Goal: Task Accomplishment & Management: Use online tool/utility

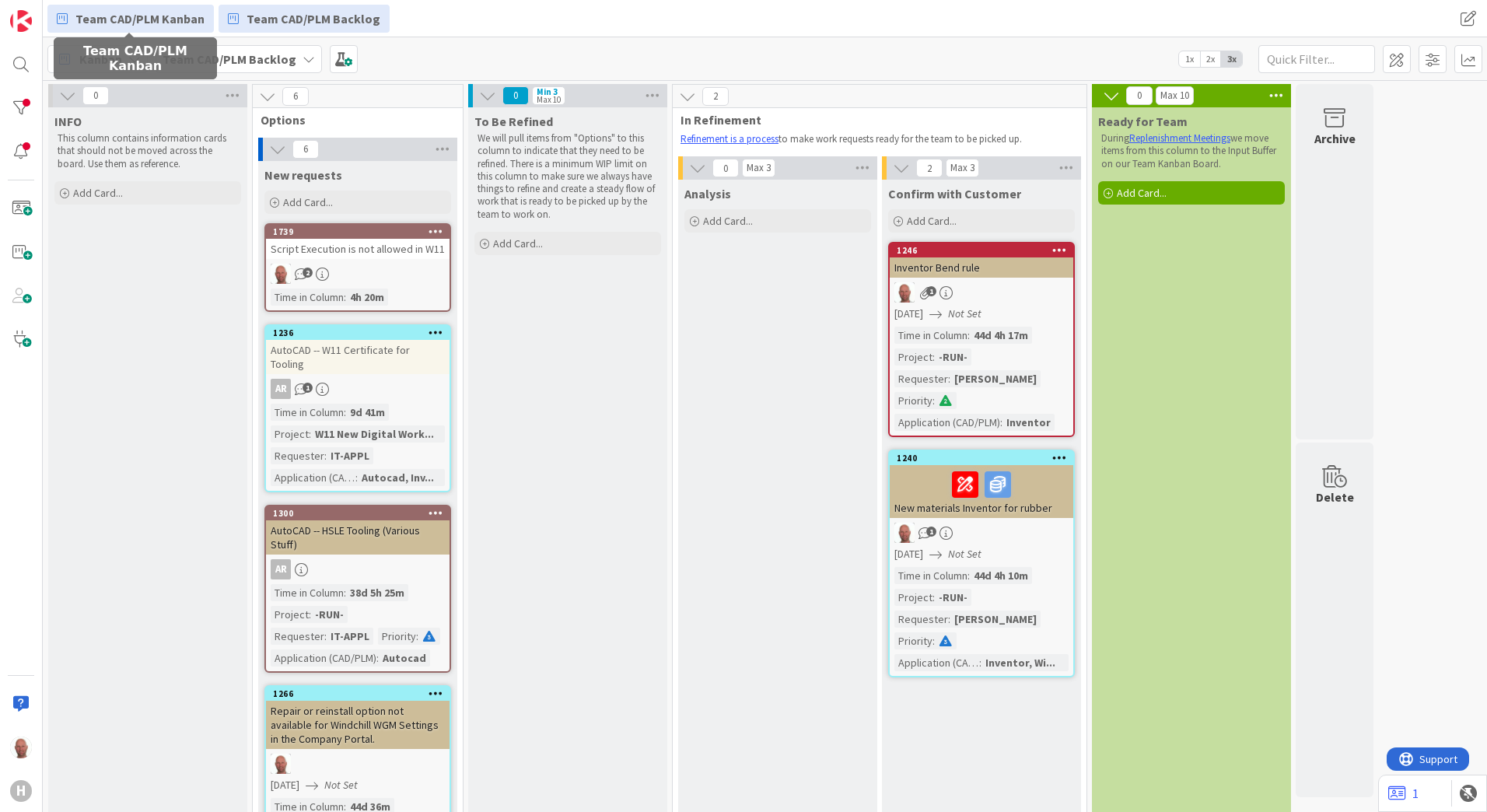
click at [132, 19] on span "Team CAD/PLM Kanban" at bounding box center [139, 18] width 129 height 19
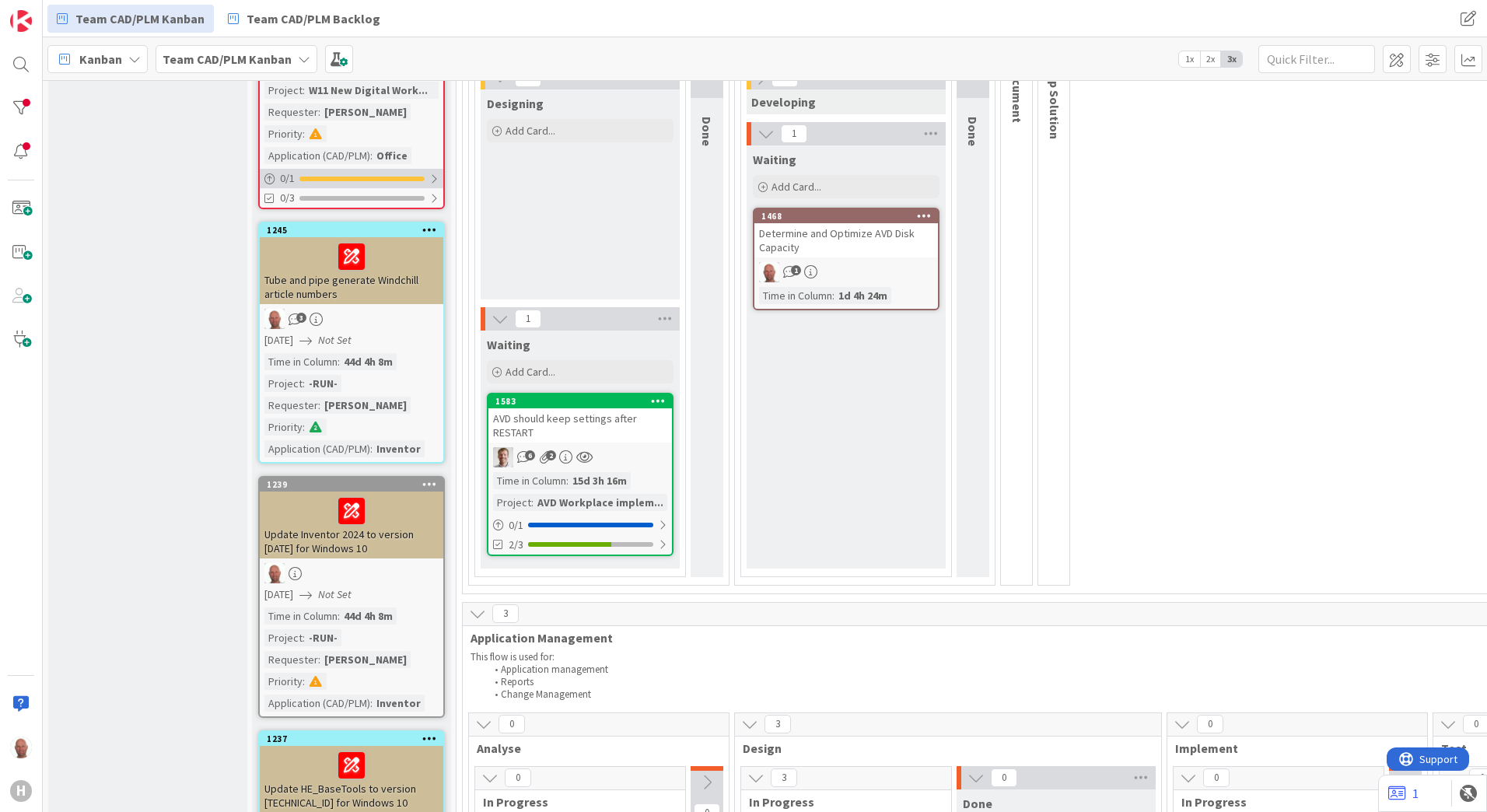
scroll to position [233, 0]
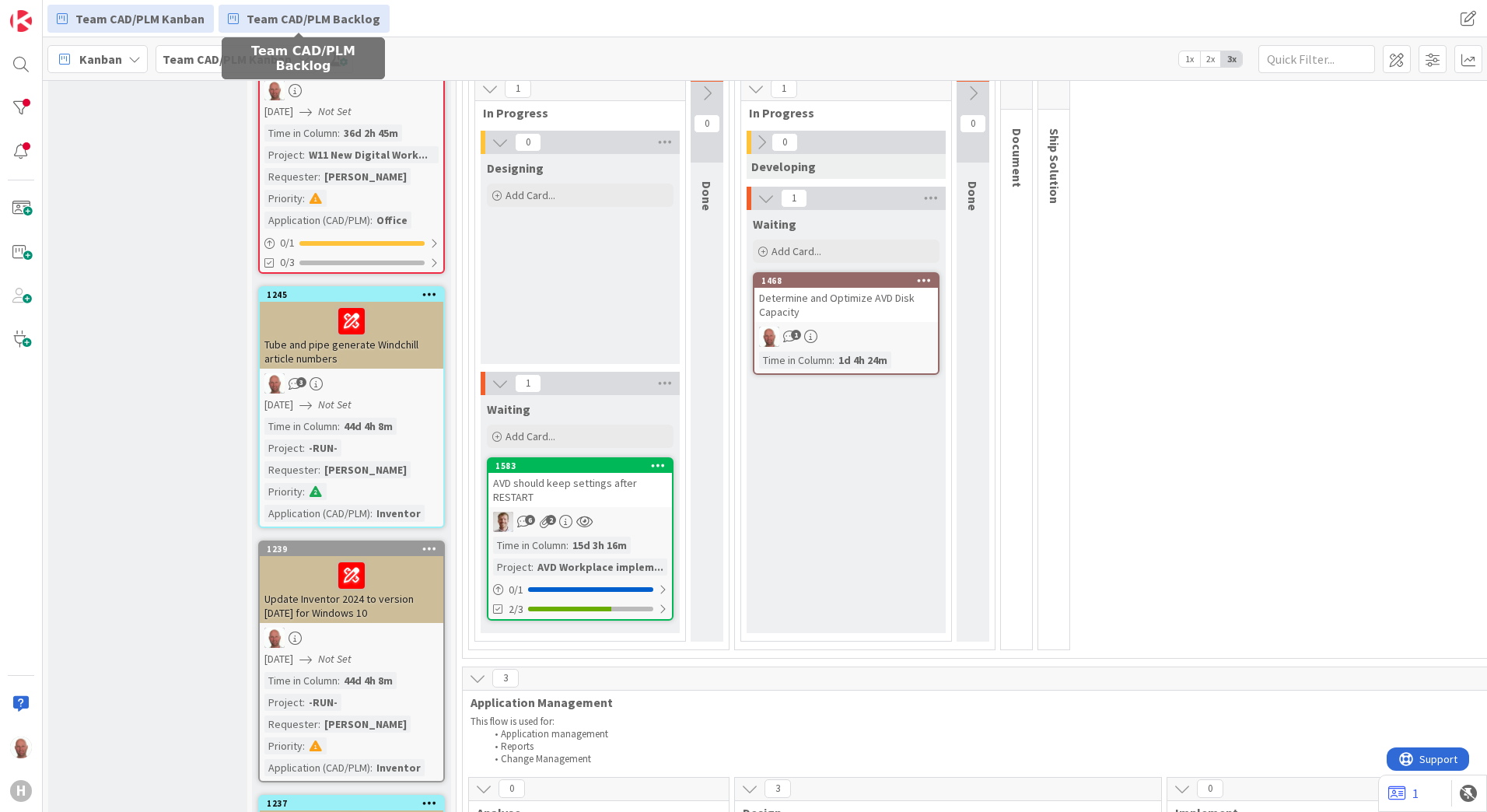
click at [333, 23] on span "Team CAD/PLM Backlog" at bounding box center [312, 18] width 133 height 19
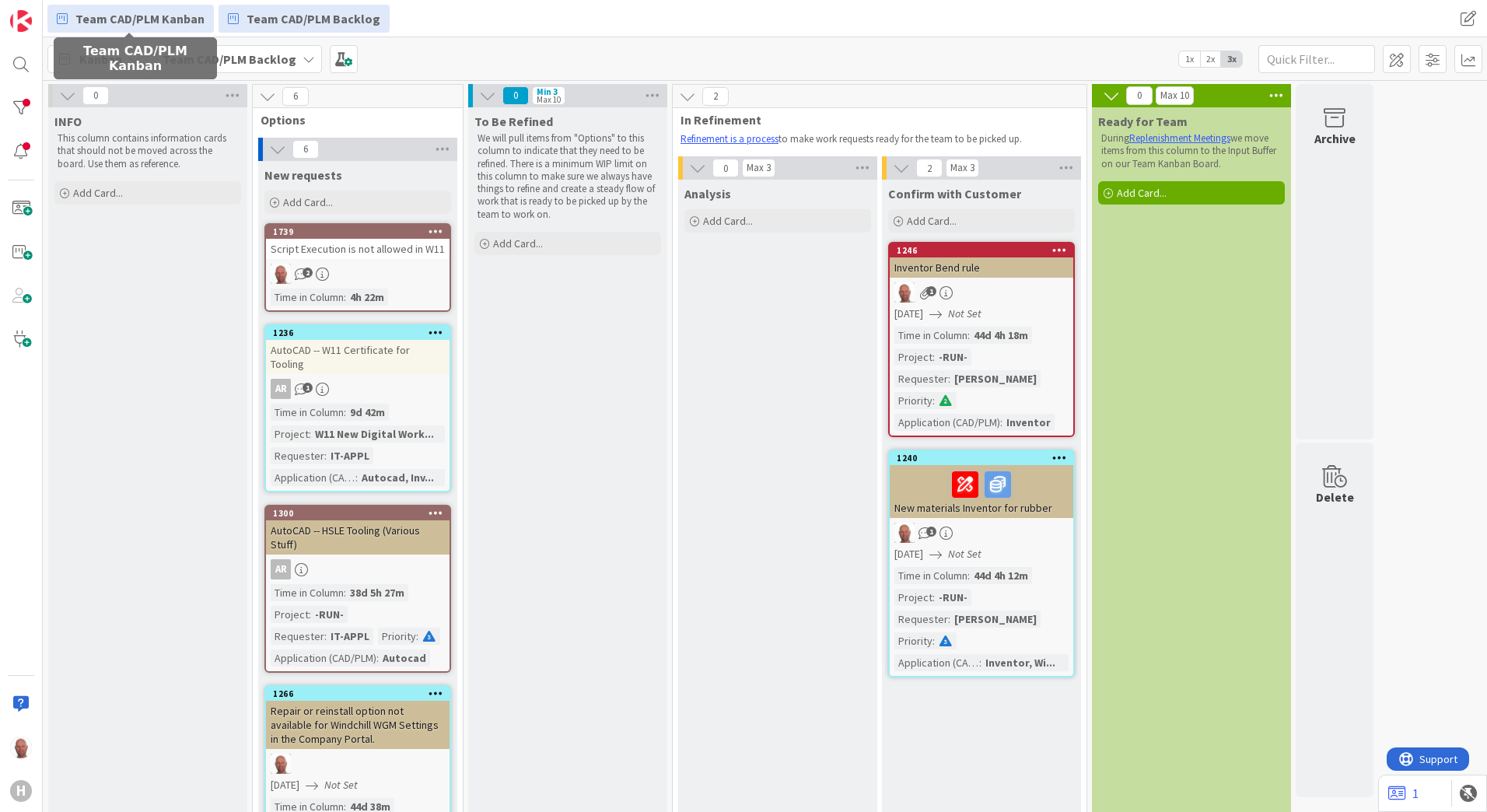
click at [139, 17] on span "Team CAD/PLM Kanban" at bounding box center [139, 18] width 129 height 19
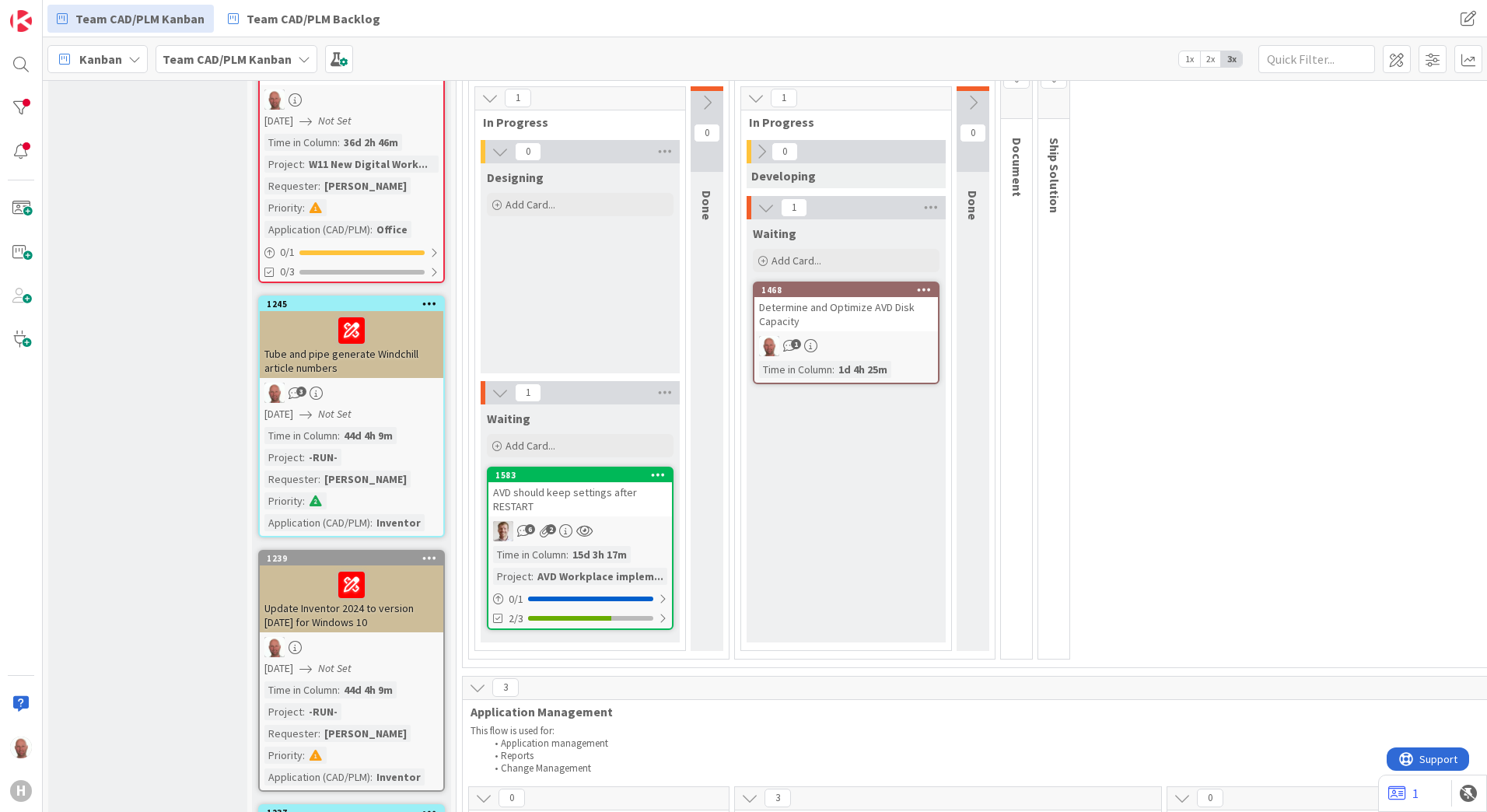
scroll to position [233, 0]
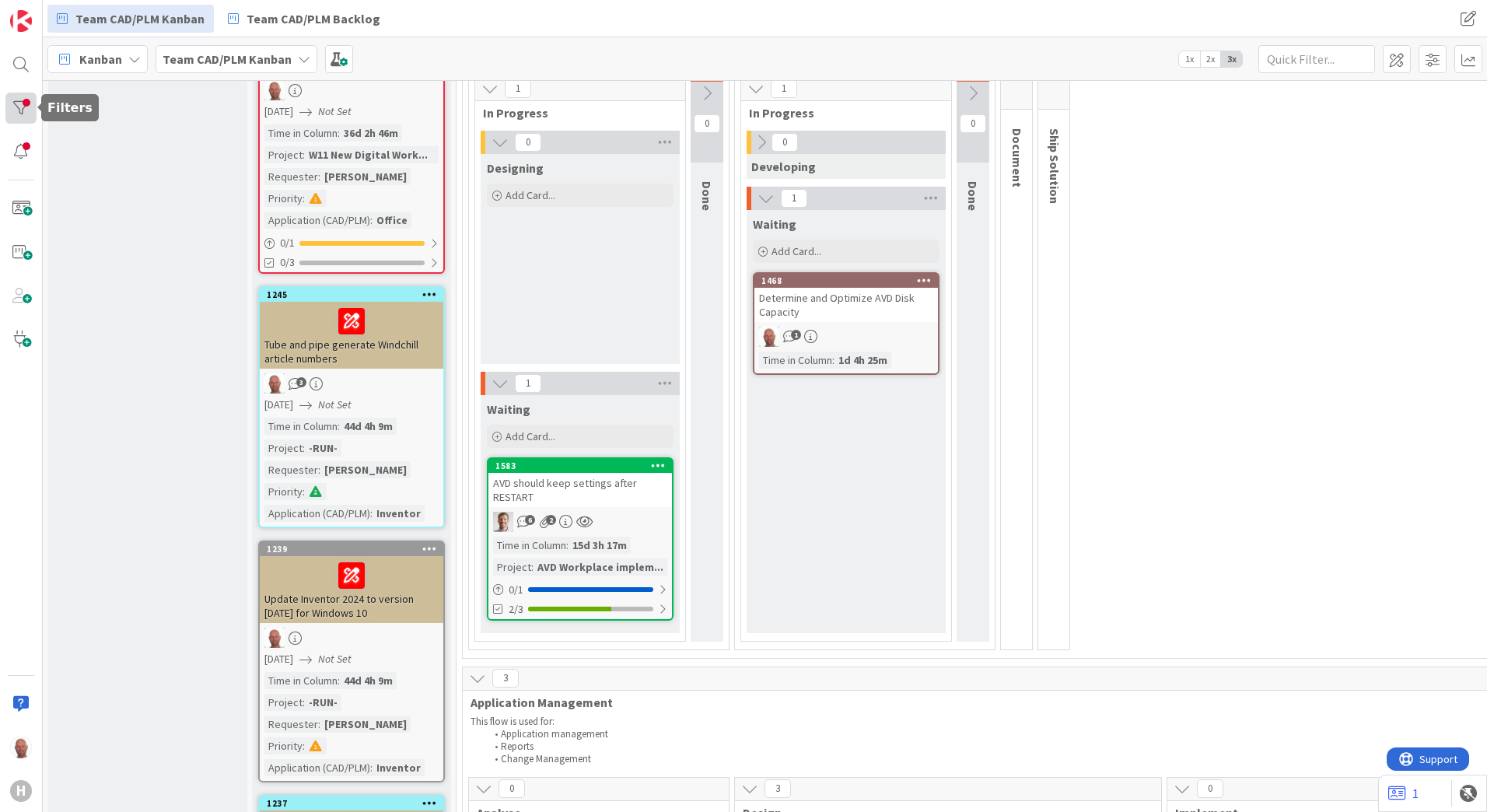
click at [24, 107] on div at bounding box center [21, 108] width 31 height 31
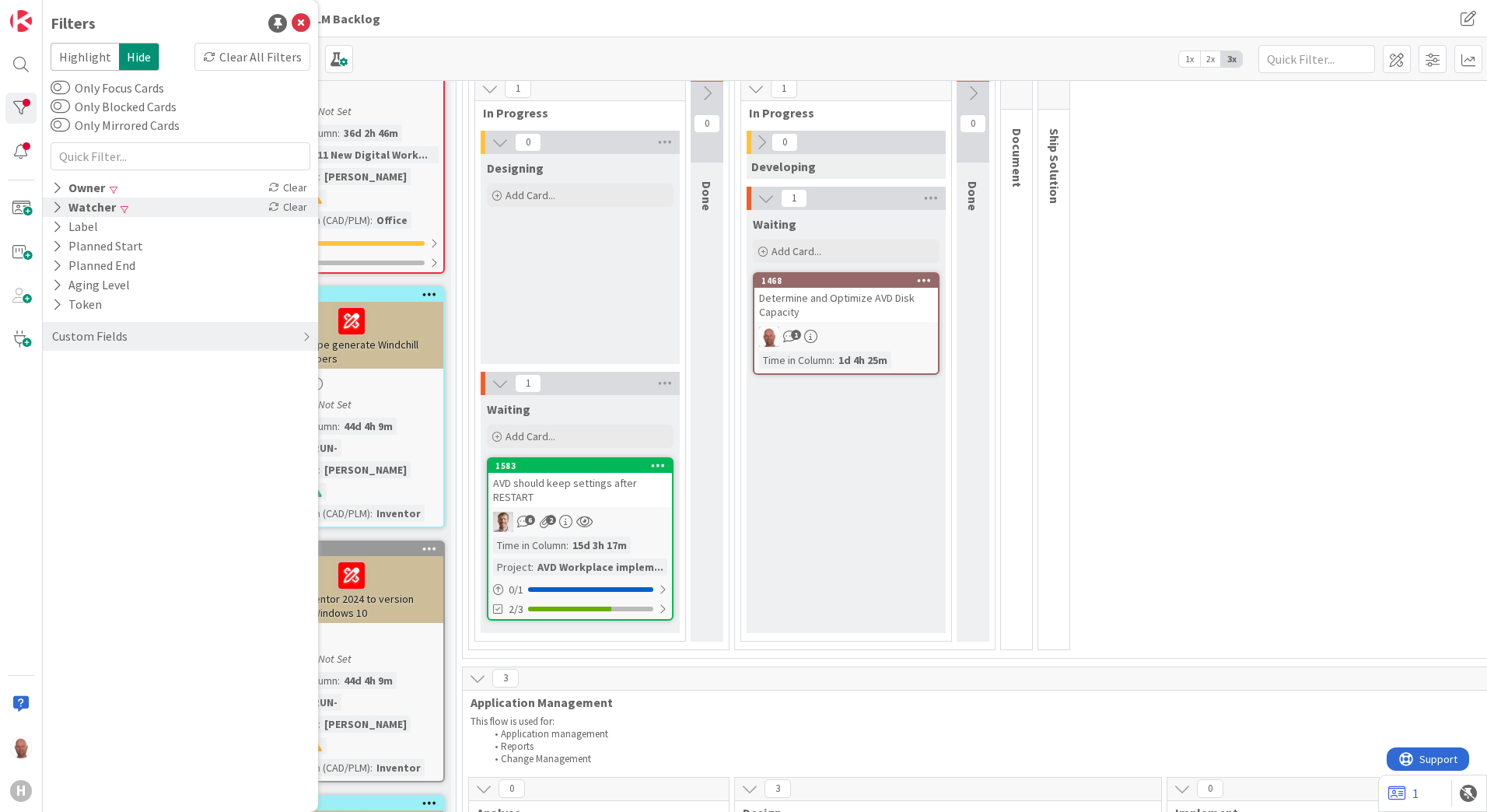
click at [80, 206] on div "Watcher" at bounding box center [84, 207] width 67 height 20
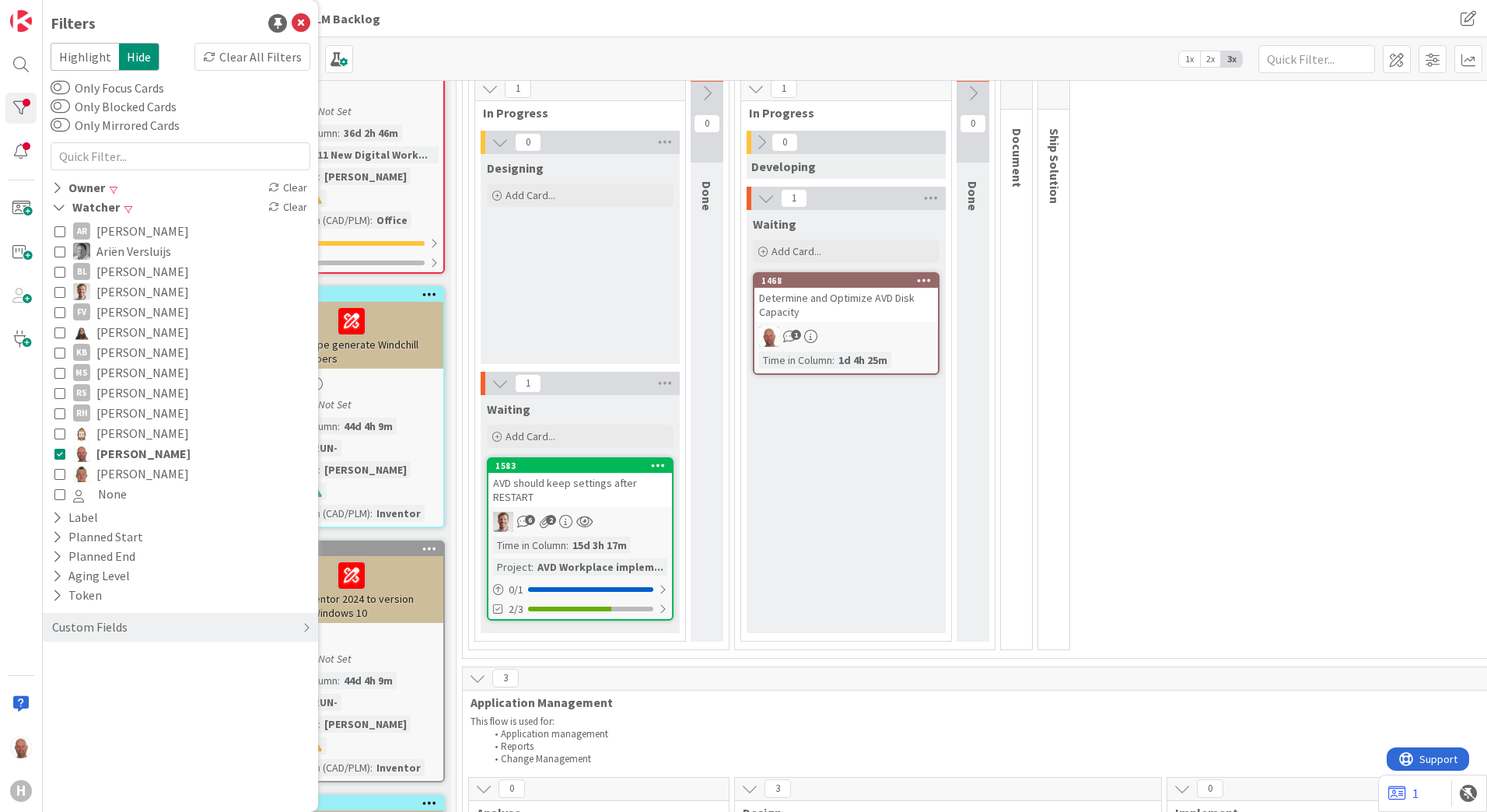
click at [62, 453] on icon at bounding box center [59, 452] width 11 height 11
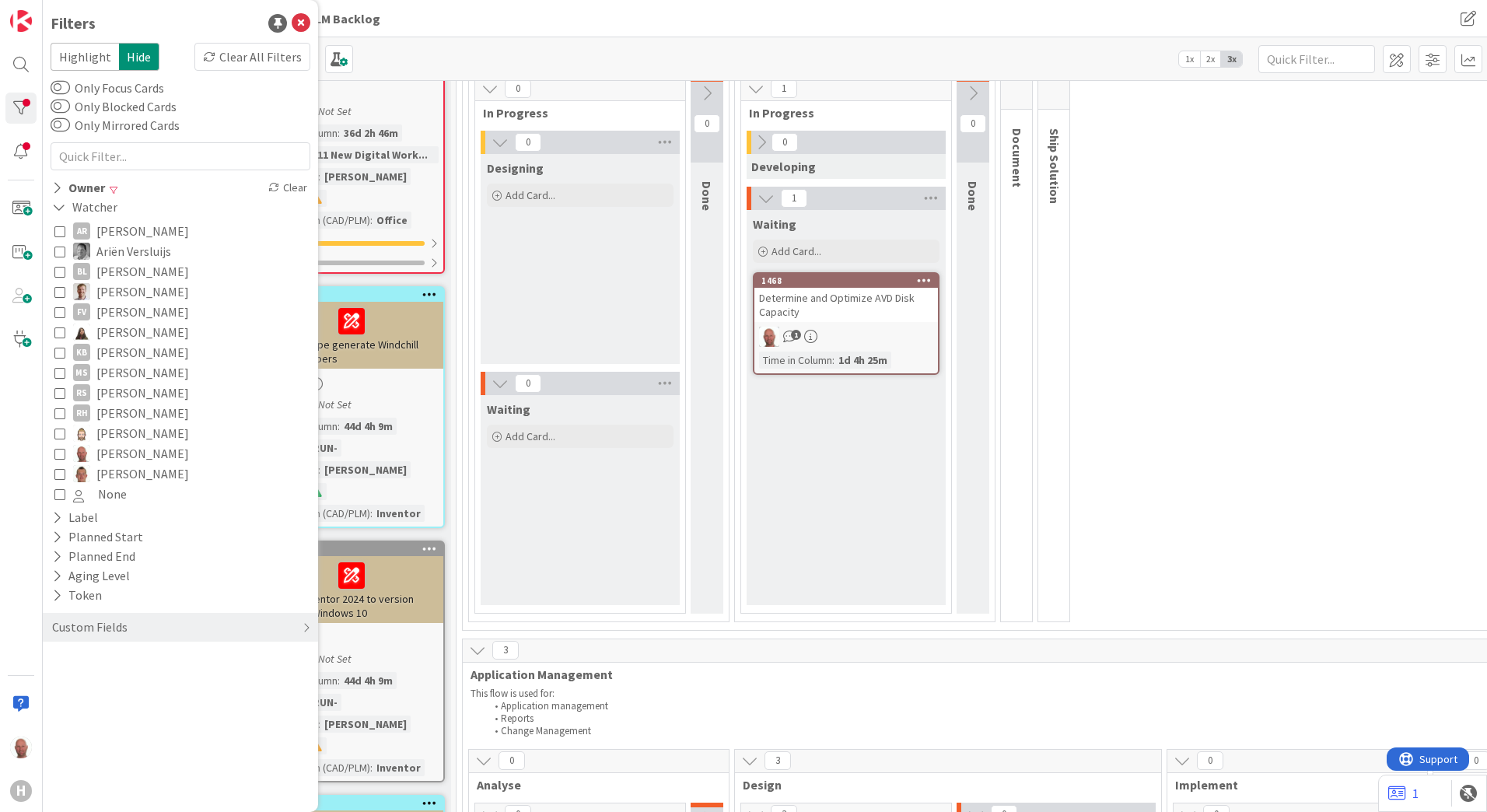
click at [1148, 564] on div "0 Analyse 0 In Progress 0 Designing Add Card... 0 Waiting Add Card... 0 Done 1 …" at bounding box center [1117, 327] width 1304 height 607
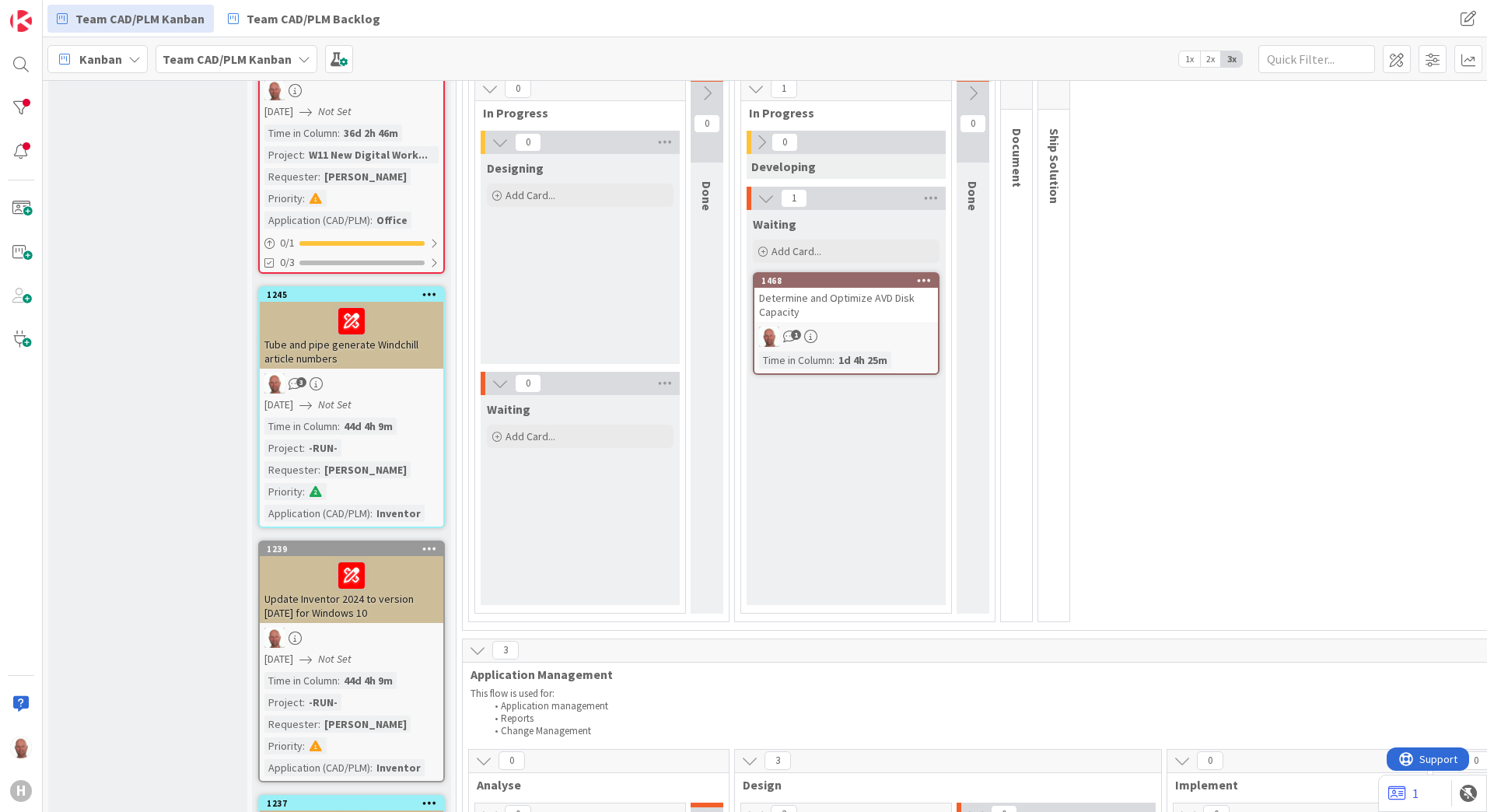
click at [822, 302] on div "Determine and Optimize AVD Disk Capacity" at bounding box center [846, 304] width 184 height 35
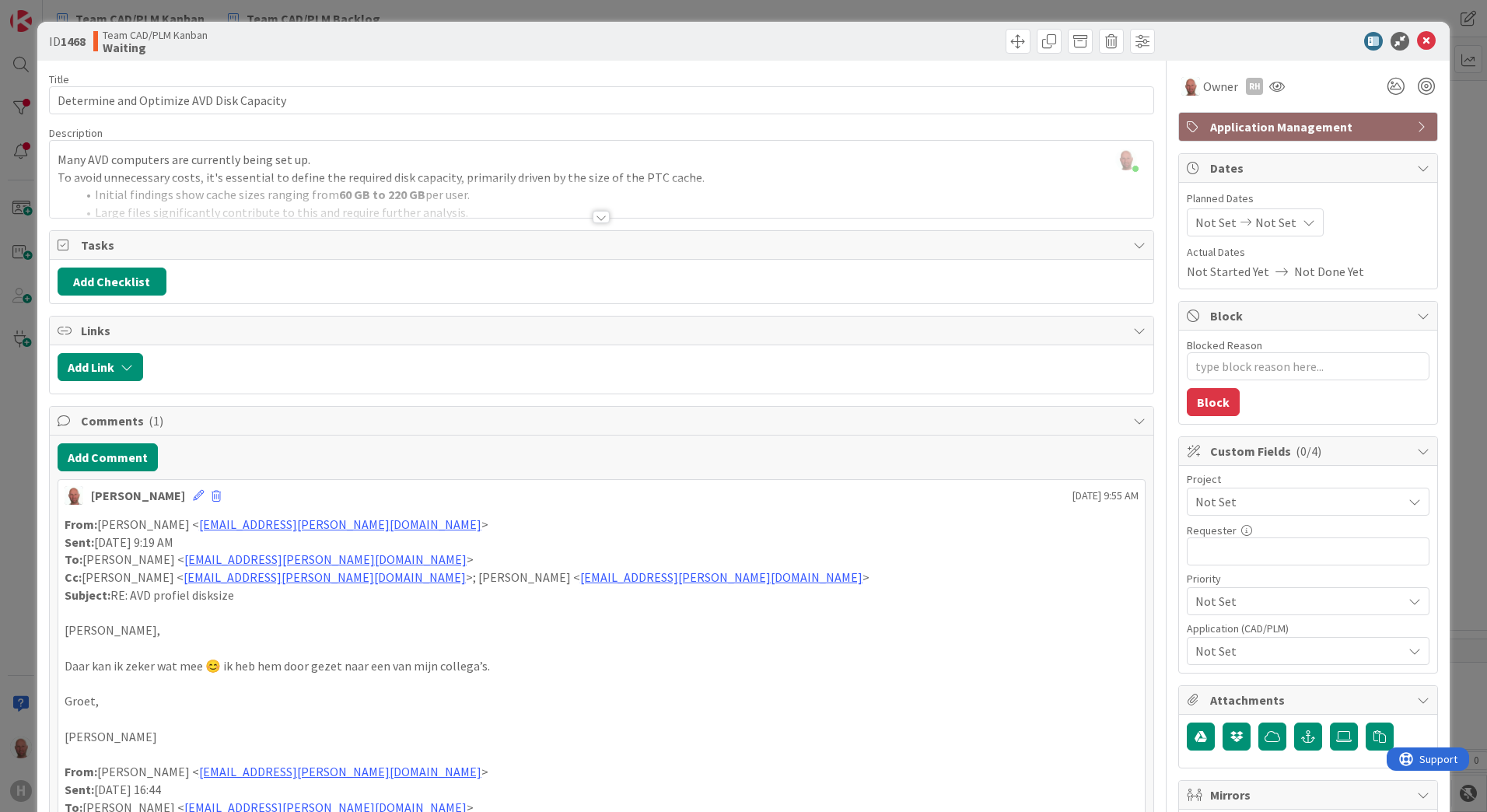
click at [593, 216] on div at bounding box center [601, 216] width 17 height 13
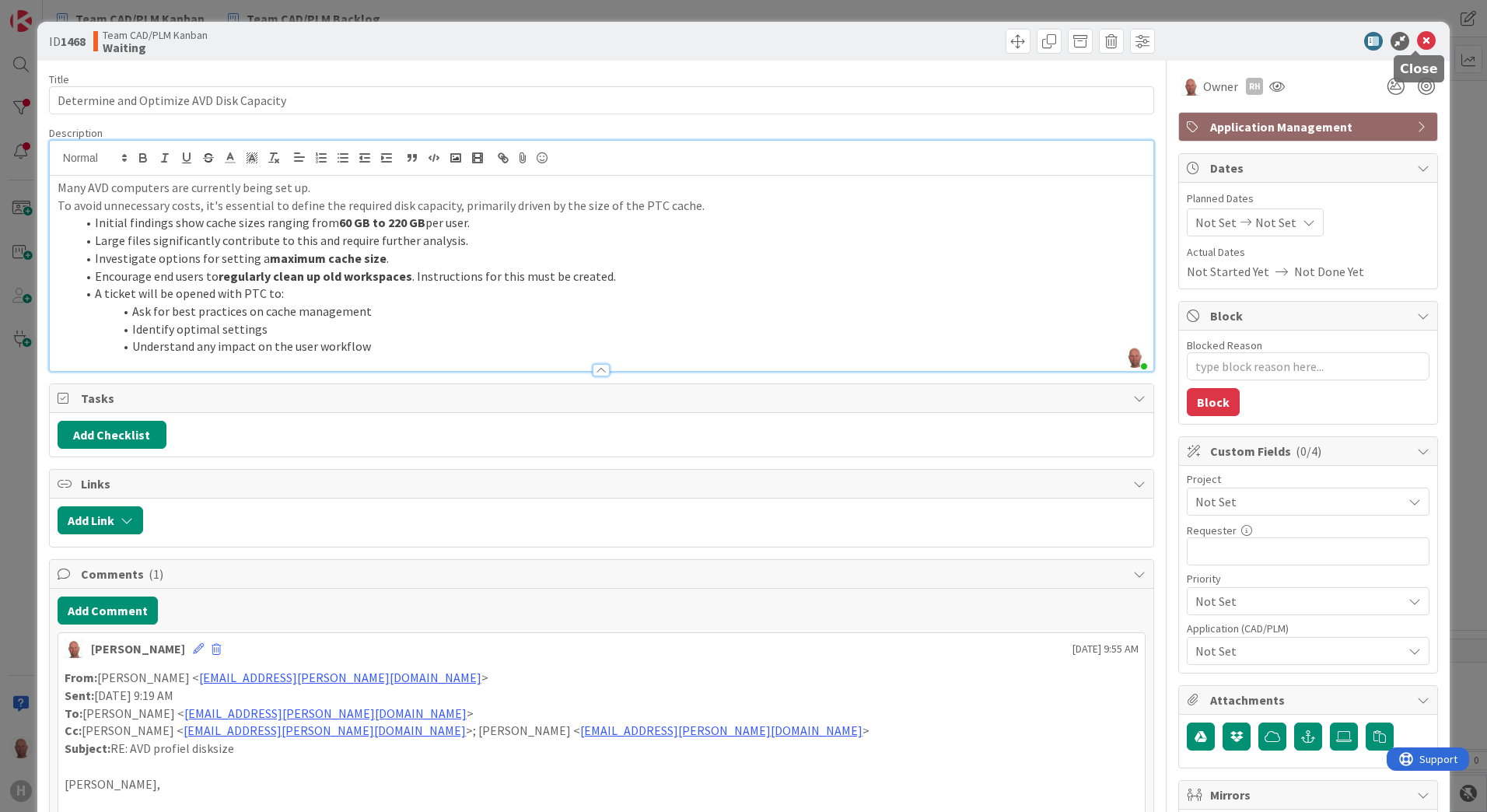
click at [1418, 41] on icon at bounding box center [1426, 41] width 19 height 19
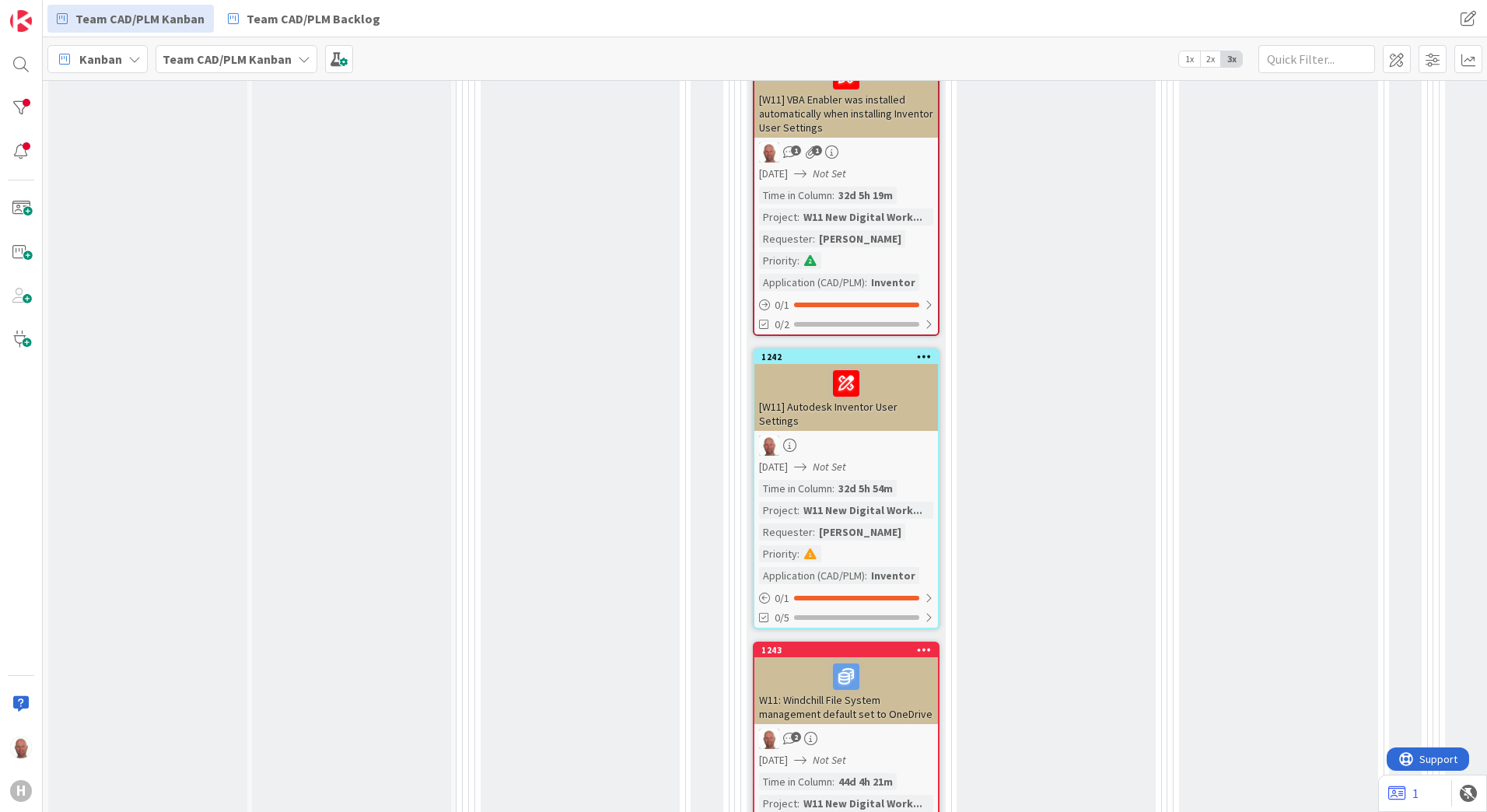
scroll to position [1399, 0]
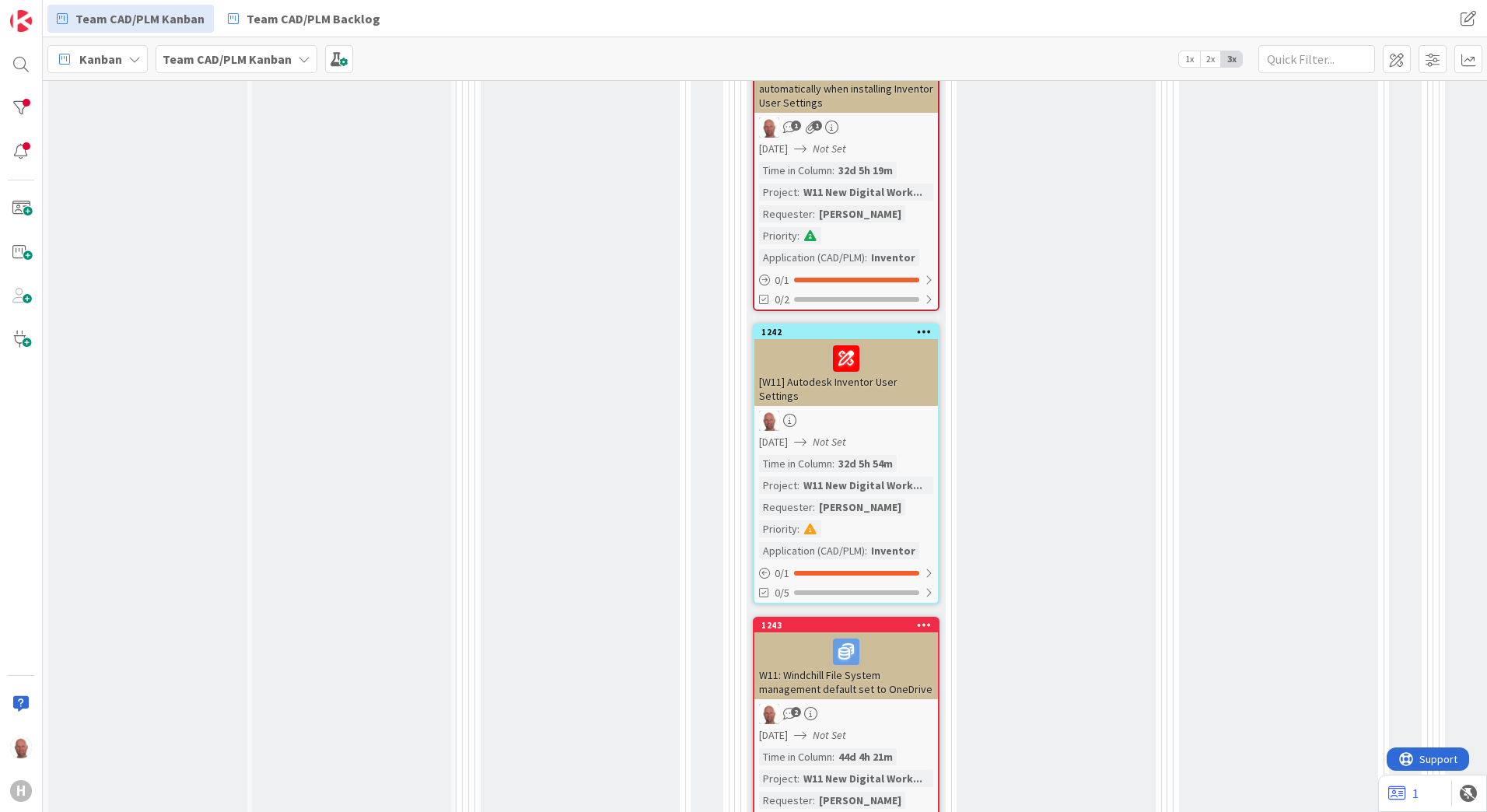
click at [869, 102] on div "[W11] VBA Enabler was installed automatically when installing Inventor User Set…" at bounding box center [846, 72] width 184 height 81
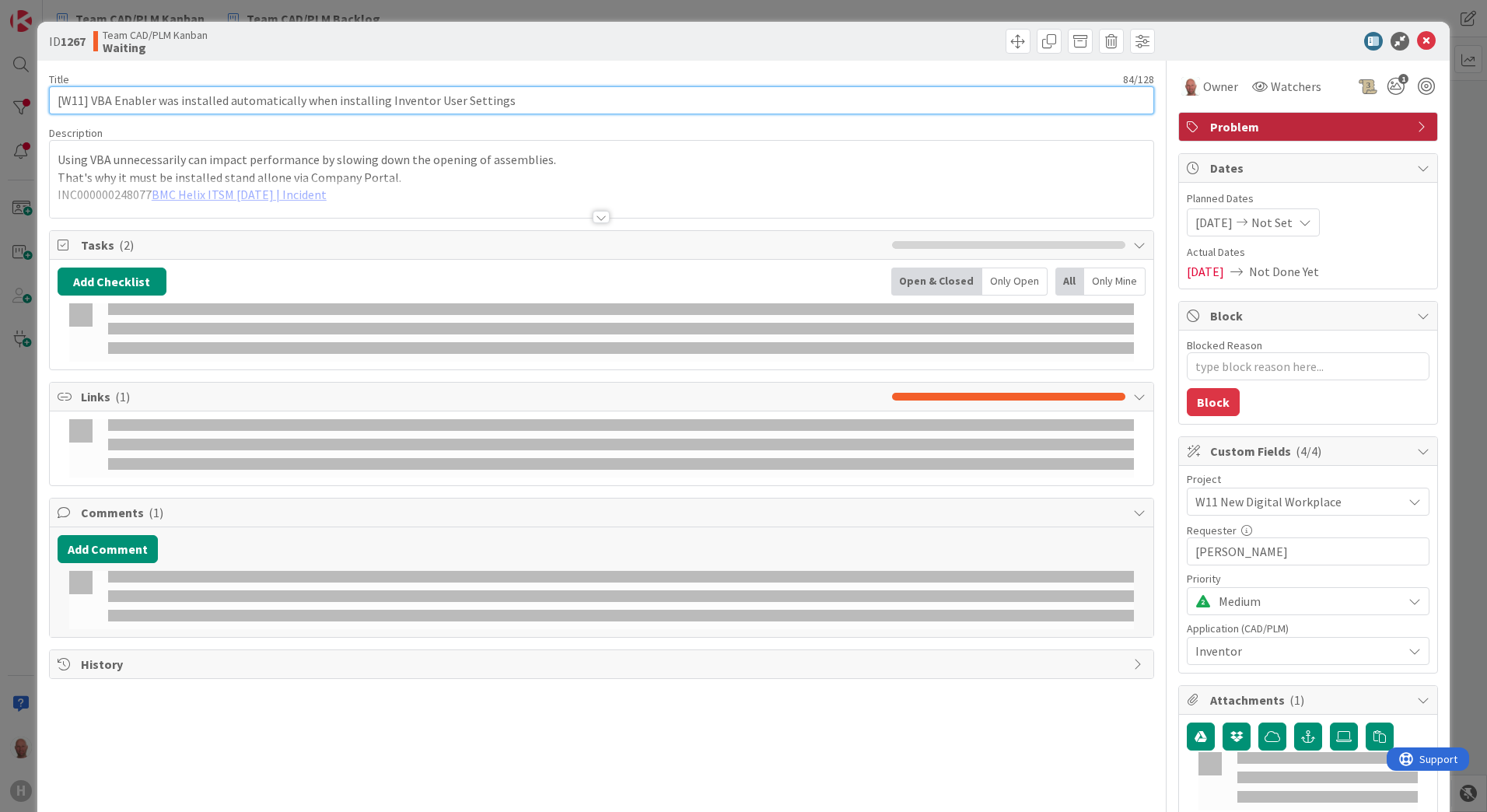
click at [869, 102] on input "[W11] VBA Enabler was installed automatically when installing Inventor User Set…" at bounding box center [602, 100] width 1105 height 28
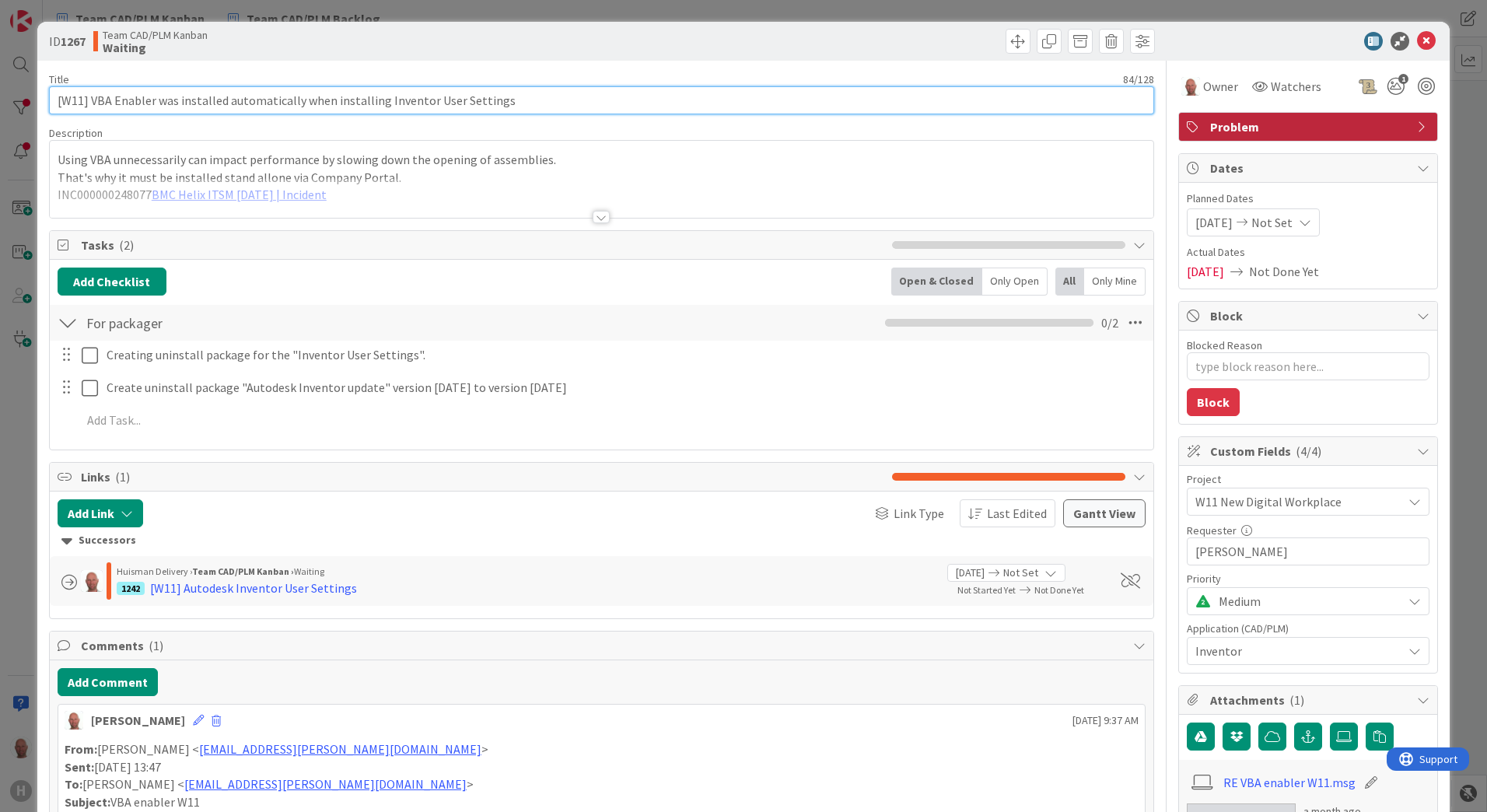
type textarea "x"
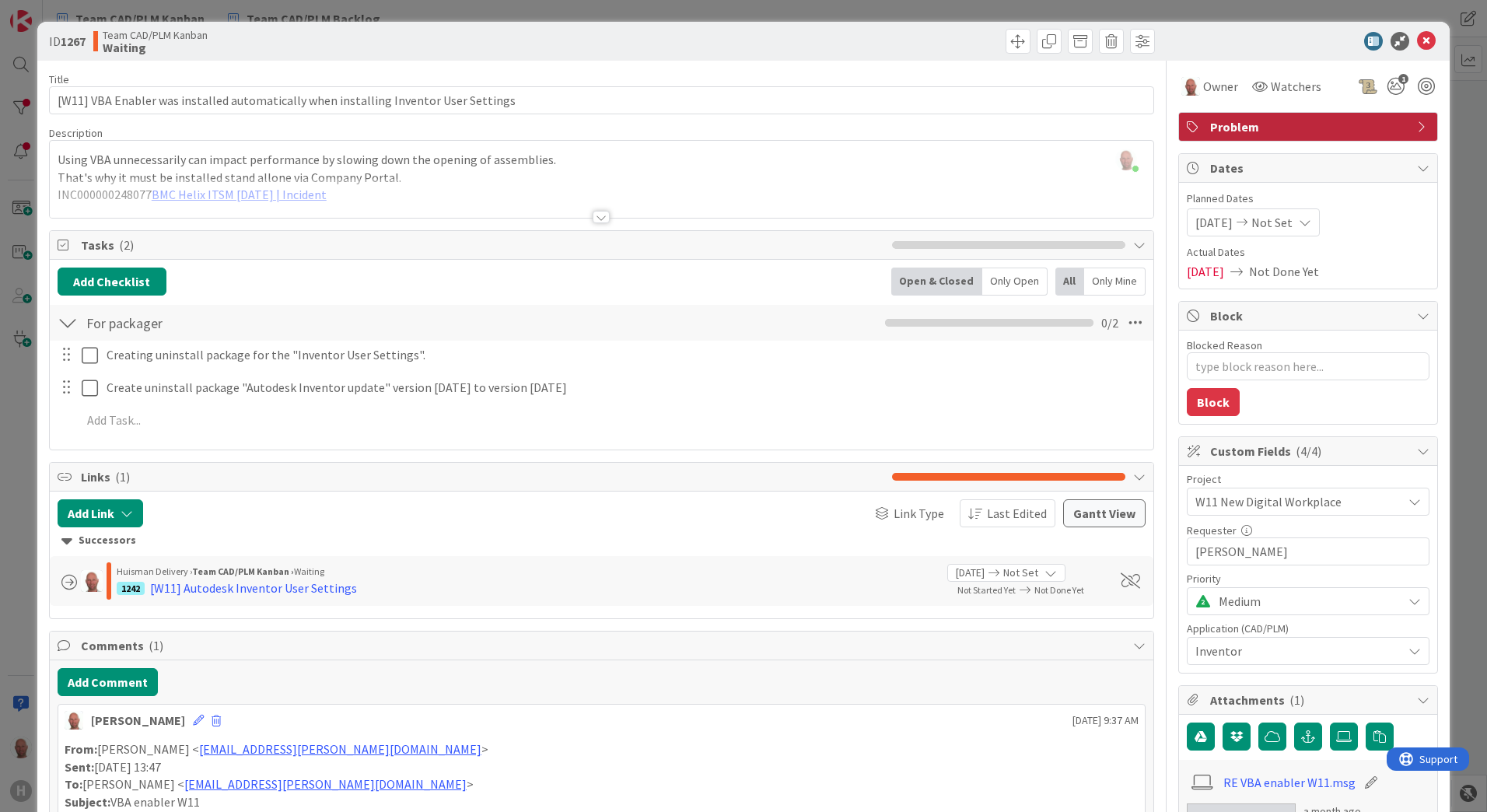
click at [245, 201] on div at bounding box center [601, 198] width 1104 height 40
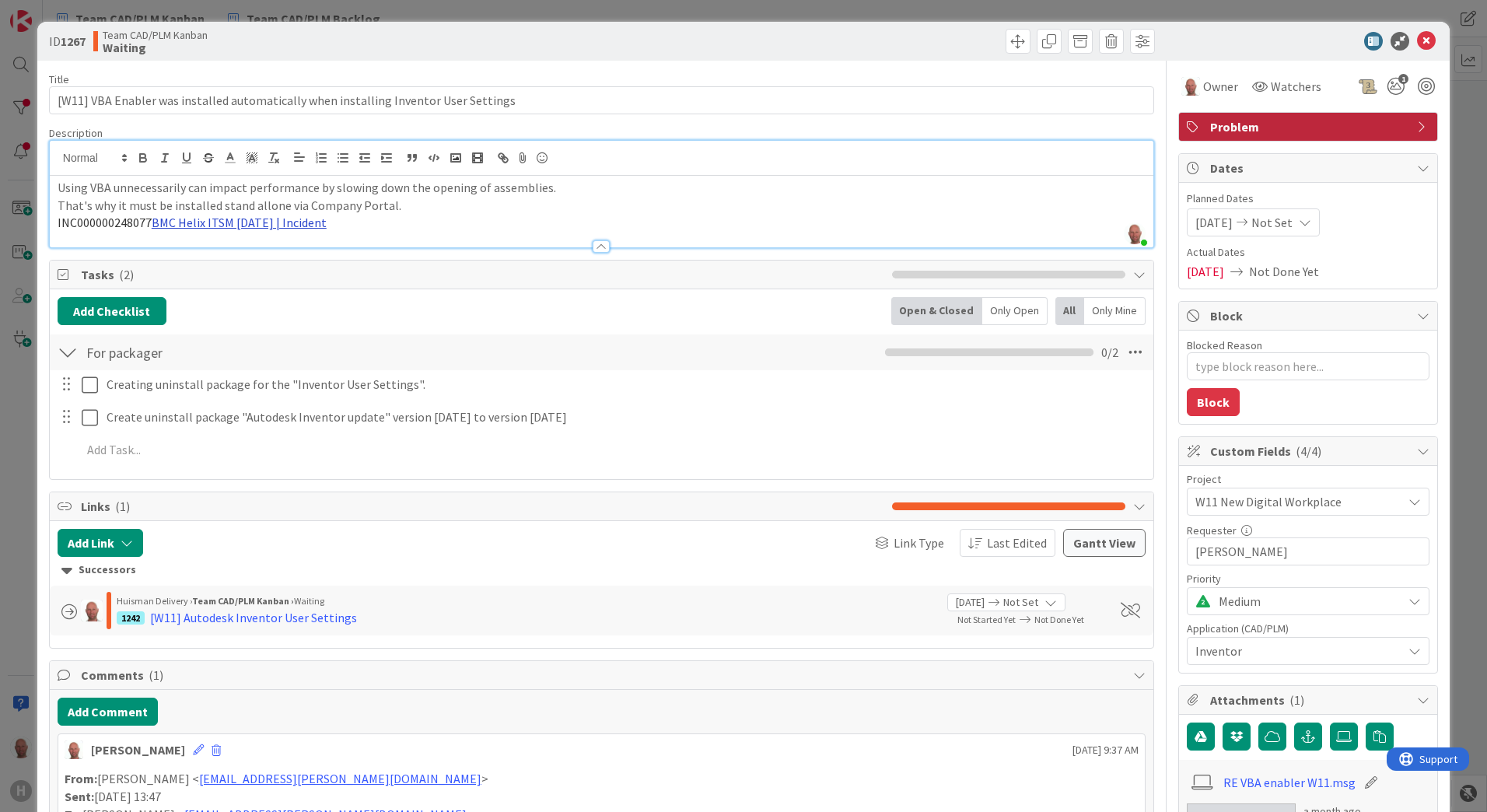
click at [242, 223] on link "BMC Helix ITSM [DATE] | Incident" at bounding box center [238, 222] width 175 height 16
click at [239, 251] on link "[URL][PERSON_NAME][DOMAIN_NAME]" at bounding box center [222, 253] width 155 height 20
click at [1417, 41] on icon at bounding box center [1426, 41] width 19 height 19
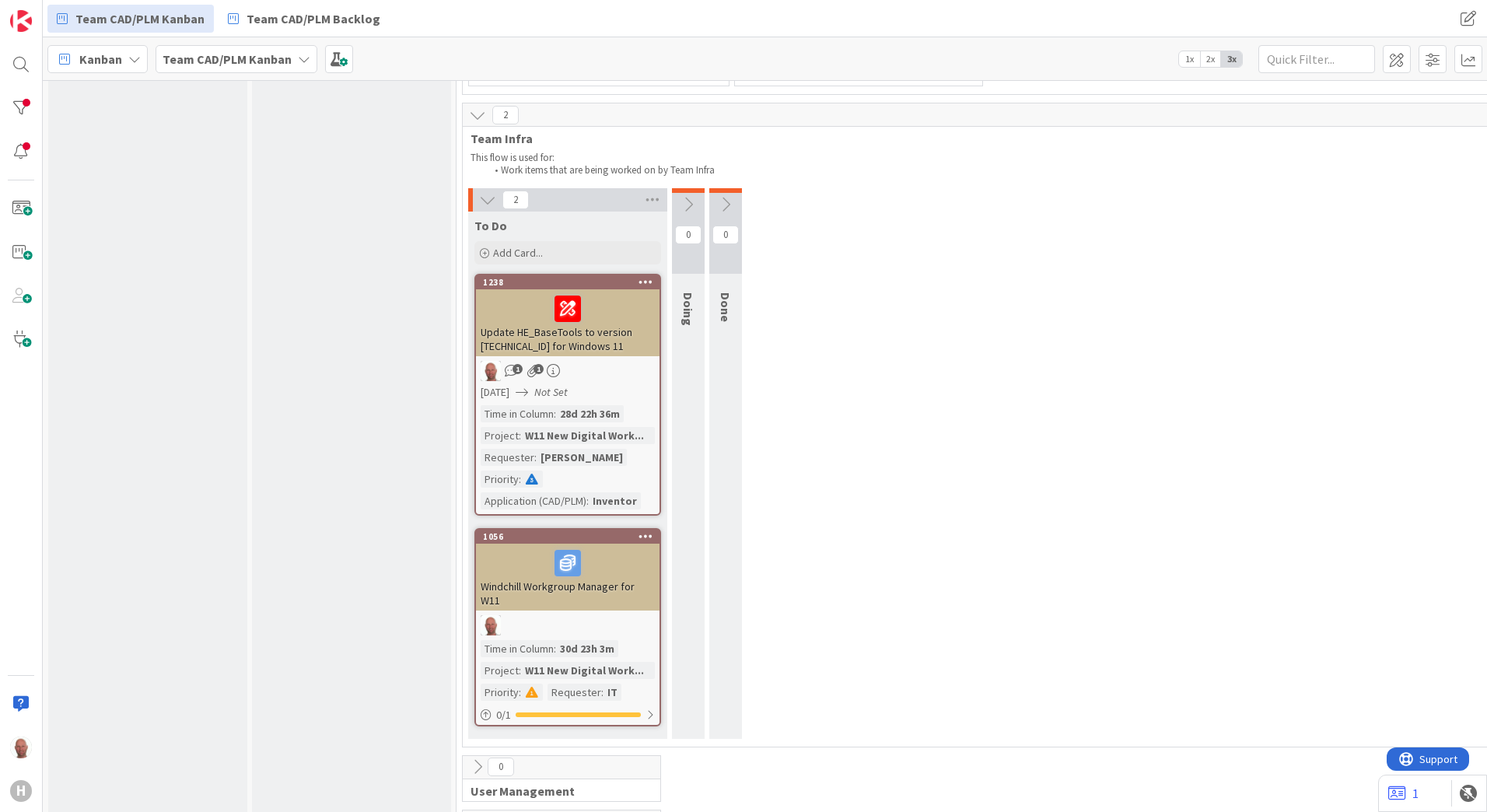
scroll to position [2814, 0]
